Goal: Task Accomplishment & Management: Manage account settings

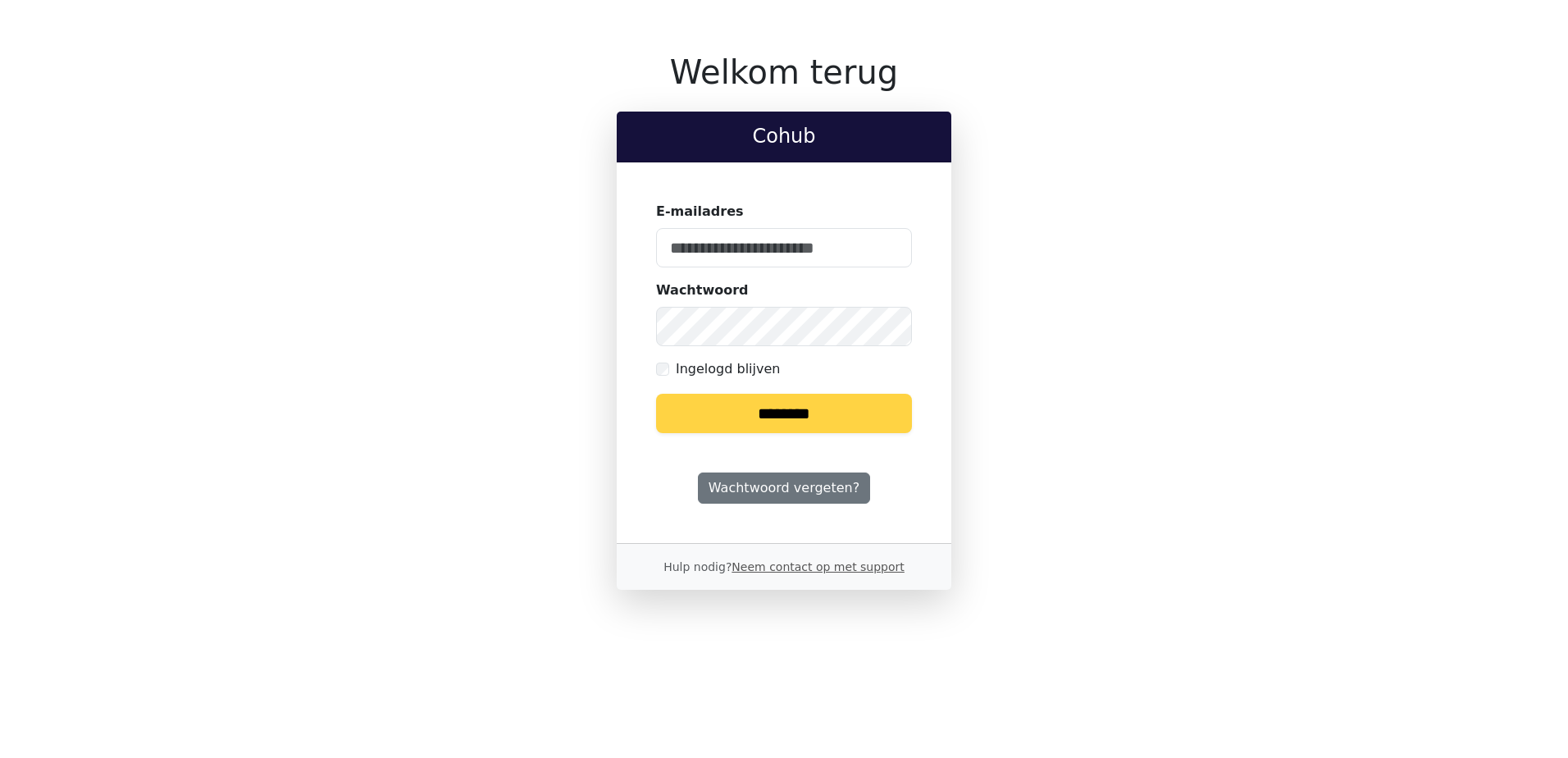
type input "**********"
click at [770, 418] on input "********" at bounding box center [784, 413] width 256 height 39
